Goal: Transaction & Acquisition: Purchase product/service

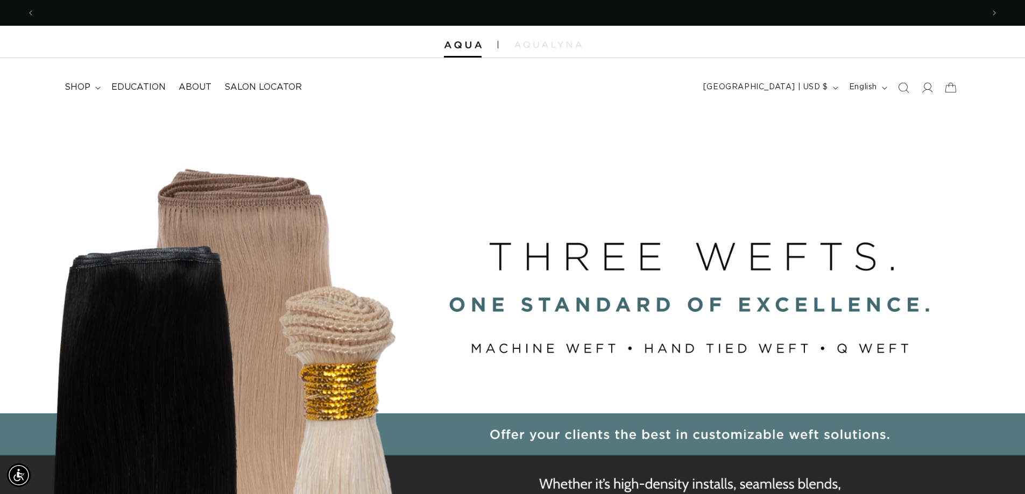
scroll to position [0, 948]
click at [100, 89] on summary "shop" at bounding box center [81, 87] width 47 height 24
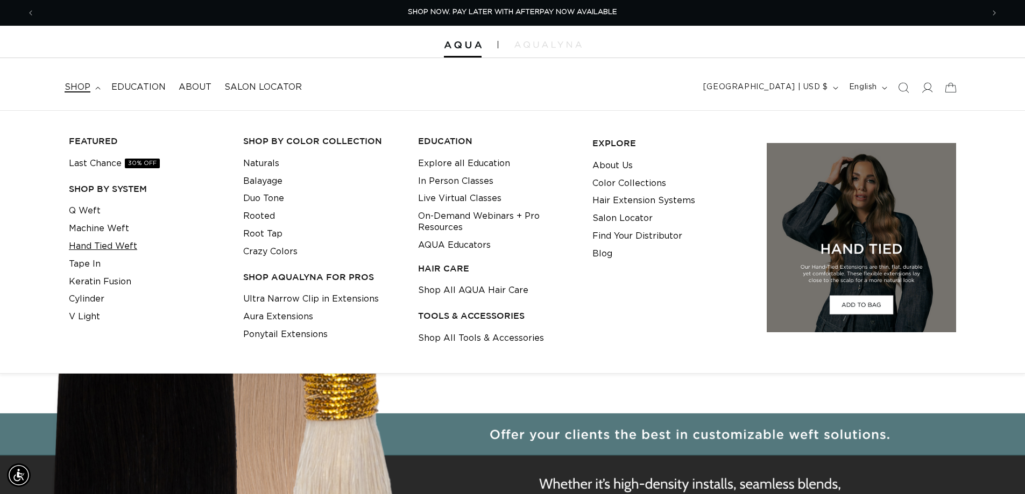
click at [124, 245] on link "Hand Tied Weft" at bounding box center [103, 247] width 68 height 18
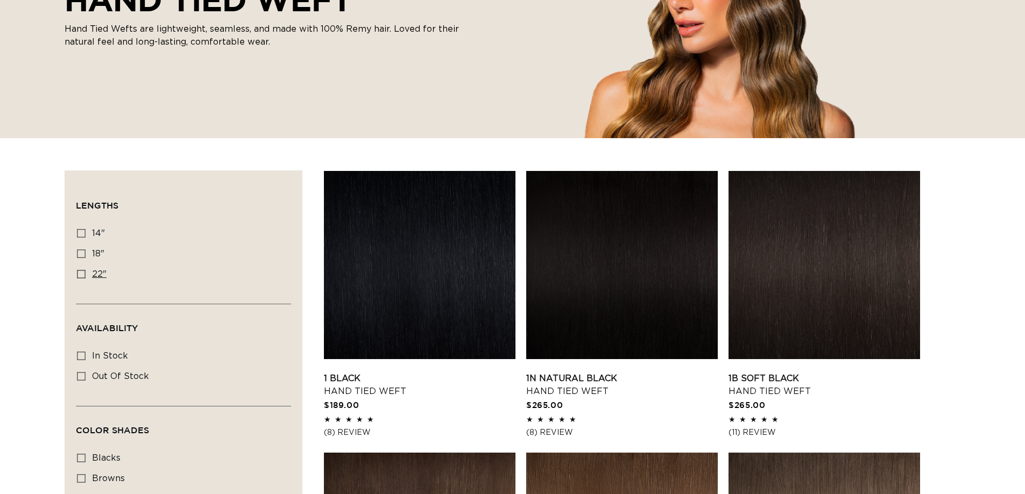
scroll to position [215, 0]
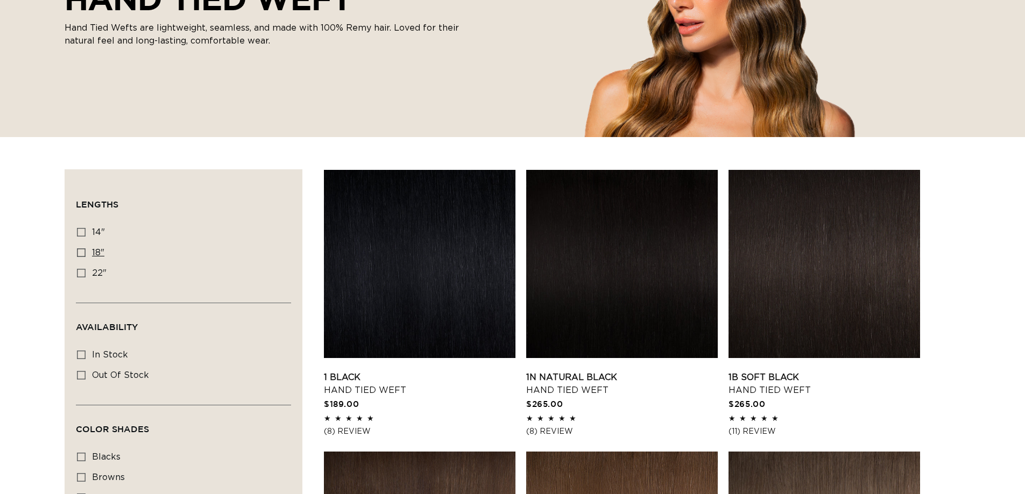
click at [87, 252] on label "18" 18" (35 products)" at bounding box center [180, 253] width 207 height 20
click at [86, 252] on input "18" 18" (35 products)" at bounding box center [81, 253] width 9 height 9
checkbox input "true"
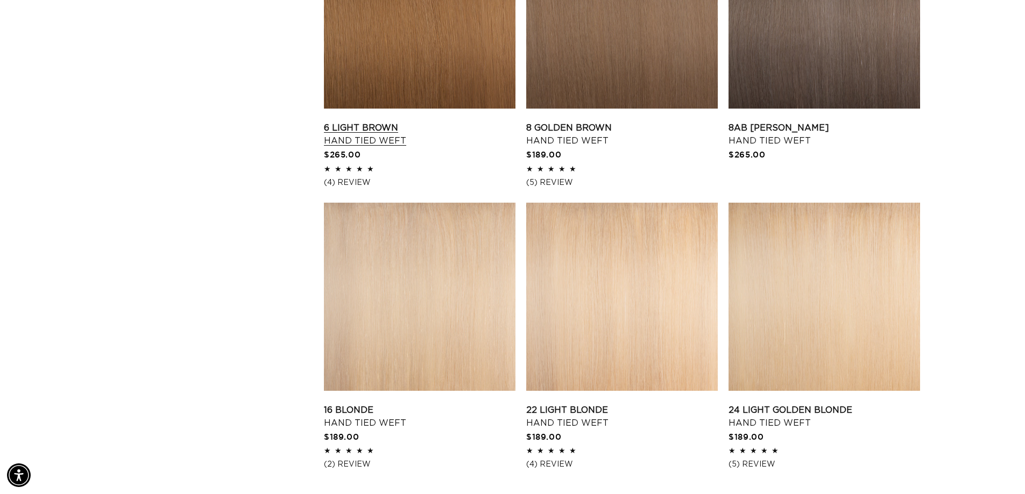
scroll to position [0, 1897]
click at [600, 404] on link "22 Light Blonde Hand Tied Weft" at bounding box center [621, 417] width 191 height 26
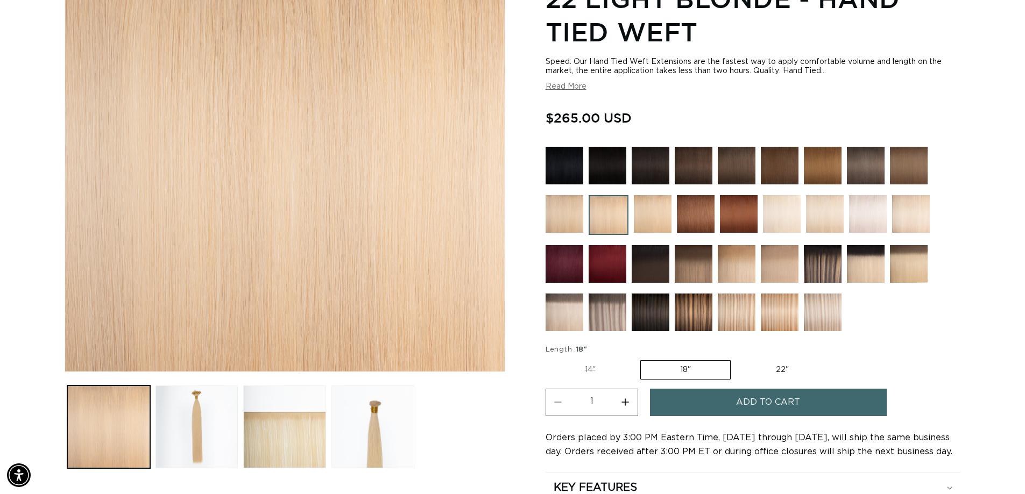
scroll to position [161, 0]
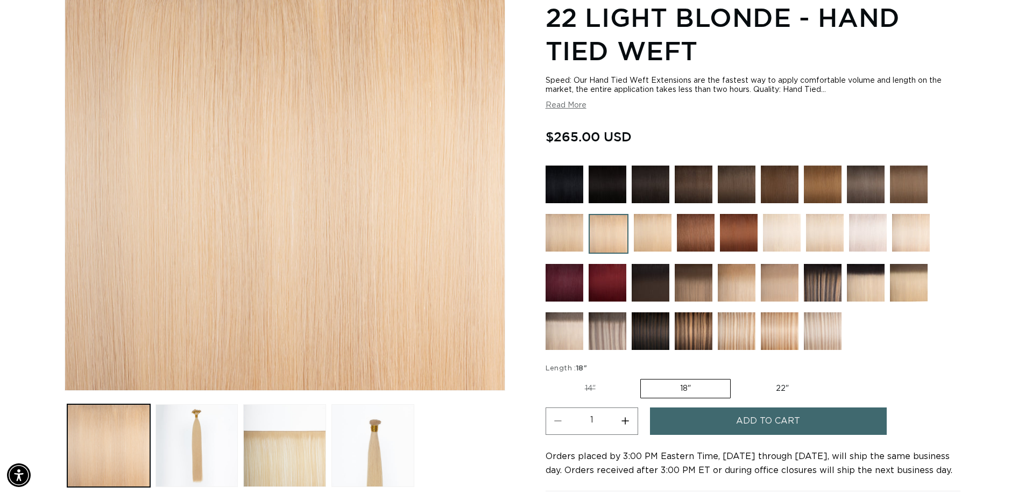
click at [825, 285] on img at bounding box center [823, 283] width 38 height 38
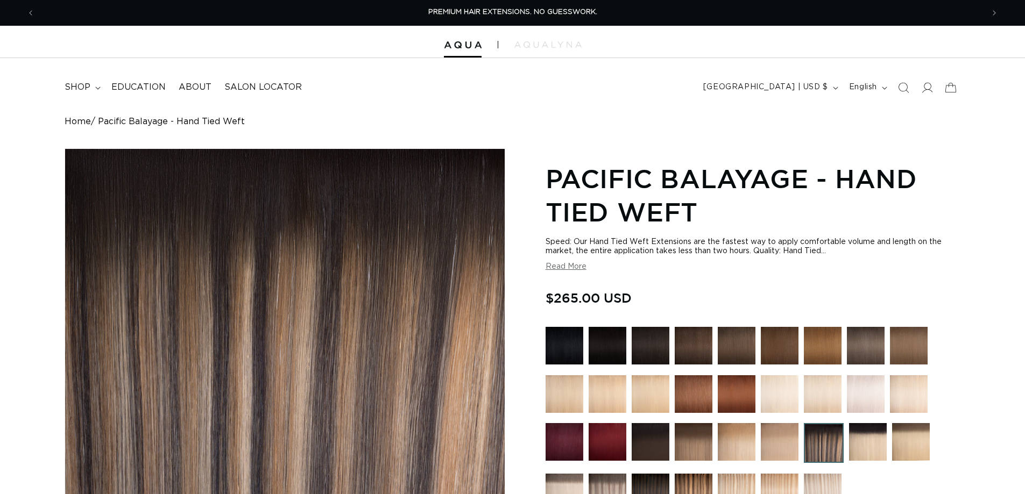
scroll to position [161, 0]
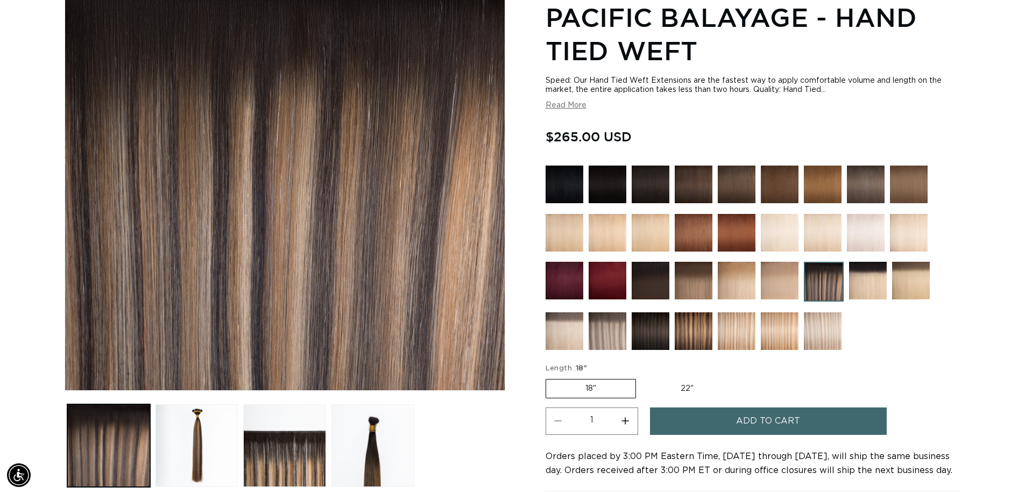
click at [661, 238] on img at bounding box center [651, 233] width 38 height 38
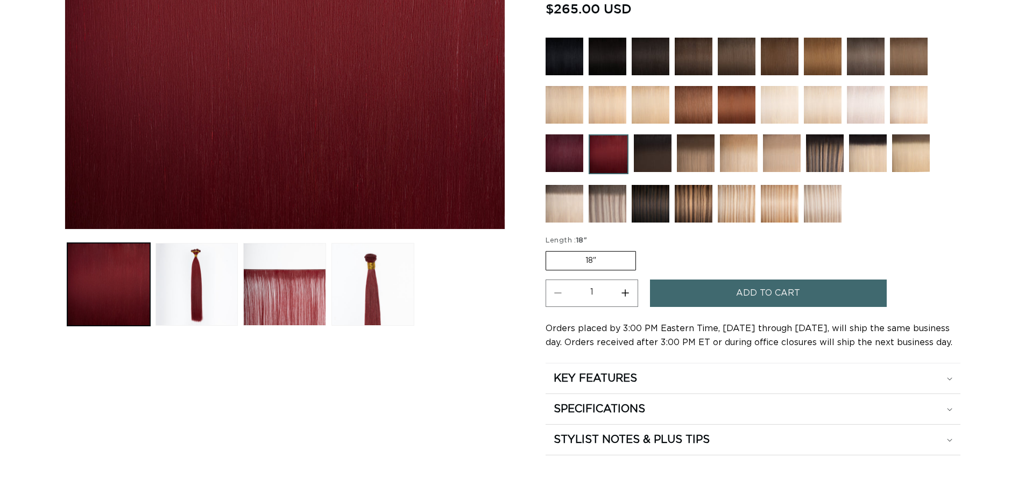
click at [745, 288] on span "Add to cart" at bounding box center [768, 293] width 64 height 27
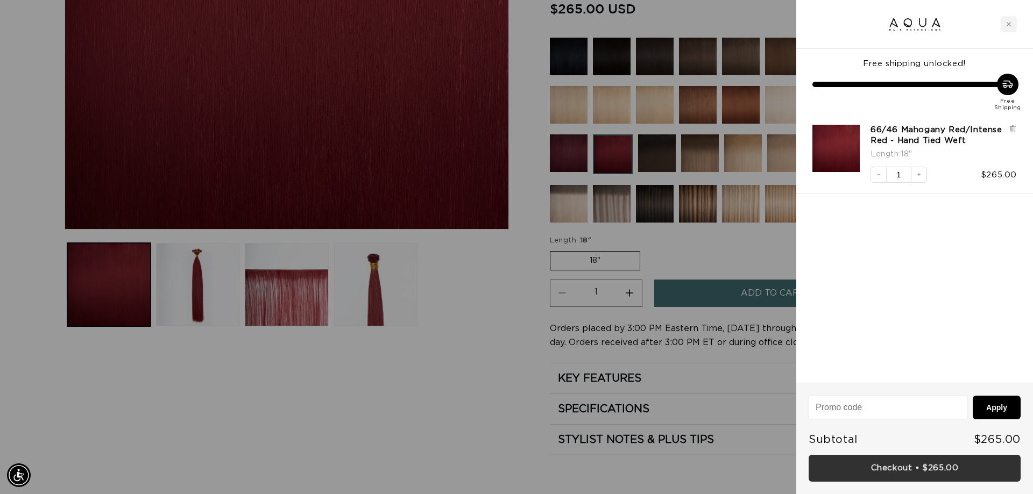
scroll to position [0, 956]
click at [919, 471] on link "Checkout • $265.00" at bounding box center [914, 468] width 212 height 27
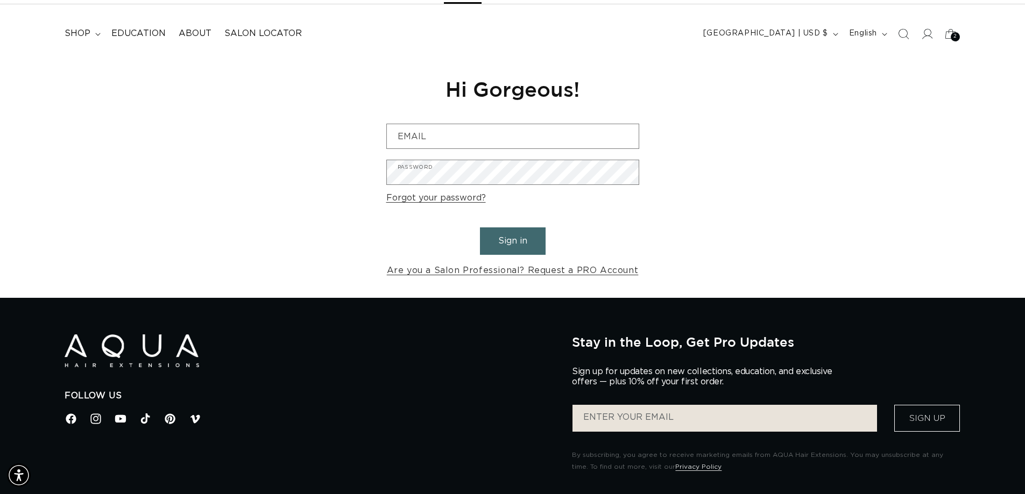
scroll to position [0, 948]
